Goal: Task Accomplishment & Management: Use online tool/utility

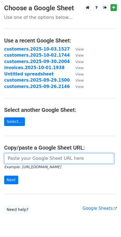
paste input "https://docs.google.com/spreadsheets/d/1aDljtWCd6AURQARqZx4Hc-RXGtsypQFobHSXrgb…"
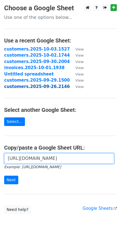
scroll to position [0, 125]
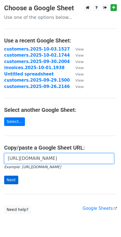
type input "[URL][DOMAIN_NAME]"
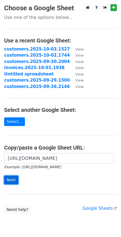
click at [9, 179] on input "Next" at bounding box center [11, 180] width 14 height 9
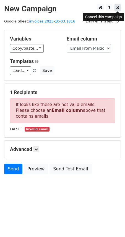
click at [119, 7] on icon at bounding box center [118, 8] width 3 height 4
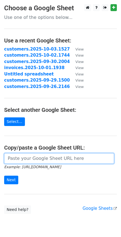
click at [28, 158] on input "url" at bounding box center [59, 158] width 110 height 11
paste input "[URL][DOMAIN_NAME]"
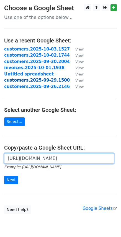
scroll to position [0, 125]
type input "[URL][DOMAIN_NAME]"
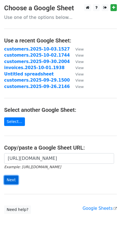
click at [10, 180] on input "Next" at bounding box center [11, 180] width 14 height 9
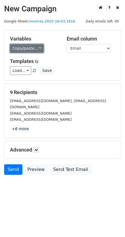
click at [34, 49] on link "Copy/paste..." at bounding box center [27, 48] width 34 height 9
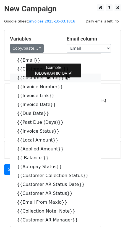
click at [66, 79] on icon at bounding box center [68, 77] width 4 height 4
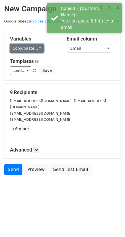
click at [36, 49] on link "Copy/paste..." at bounding box center [27, 48] width 34 height 9
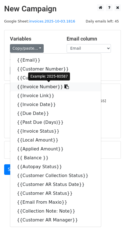
click at [65, 86] on icon at bounding box center [67, 86] width 4 height 4
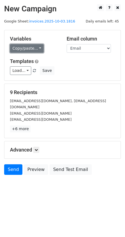
click at [35, 48] on link "Copy/paste..." at bounding box center [27, 48] width 34 height 9
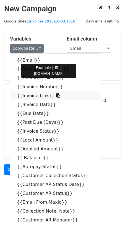
click at [56, 96] on icon at bounding box center [58, 95] width 4 height 4
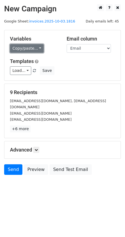
click at [35, 47] on link "Copy/paste..." at bounding box center [27, 48] width 34 height 9
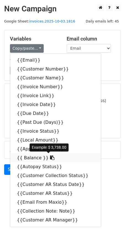
click at [50, 158] on icon at bounding box center [52, 157] width 4 height 4
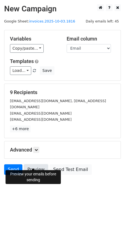
drag, startPoint x: 36, startPoint y: 163, endPoint x: 28, endPoint y: 159, distance: 9.4
click at [36, 164] on link "Preview" at bounding box center [36, 169] width 24 height 11
click at [42, 164] on link "Preview" at bounding box center [36, 169] width 24 height 11
click at [30, 164] on link "Preview" at bounding box center [36, 169] width 24 height 11
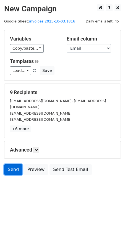
click at [10, 164] on link "Send" at bounding box center [13, 169] width 18 height 11
